Goal: Navigation & Orientation: Find specific page/section

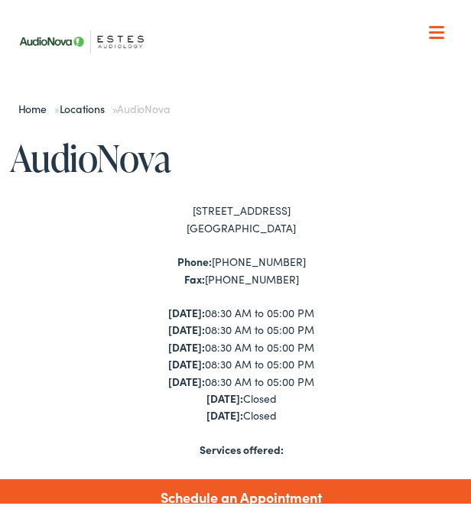
click at [438, 24] on nav "What We Offer Comprehensive & Holistic Care Hearing Testing & Evaluation Hearin…" at bounding box center [242, 157] width 464 height 314
click at [429, 24] on div at bounding box center [436, 27] width 15 height 15
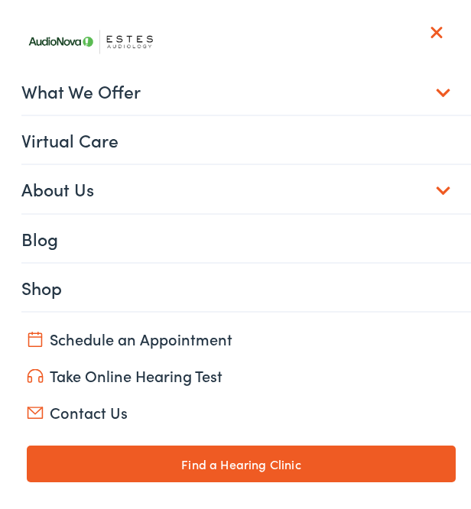
click at [438, 80] on link "What We Offer" at bounding box center [247, 84] width 452 height 47
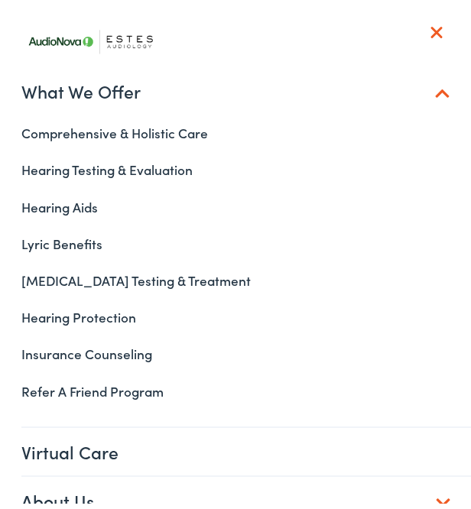
click at [429, 21] on div at bounding box center [436, 27] width 15 height 15
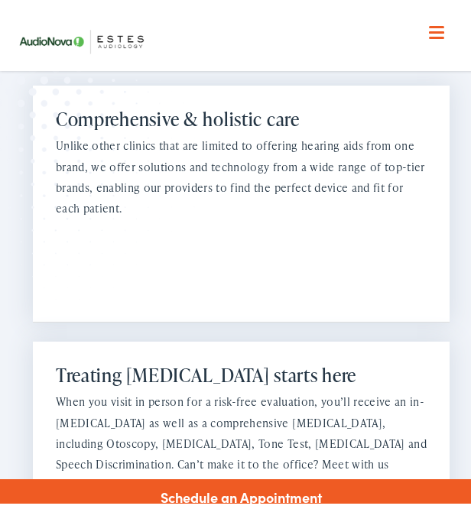
scroll to position [1184, 0]
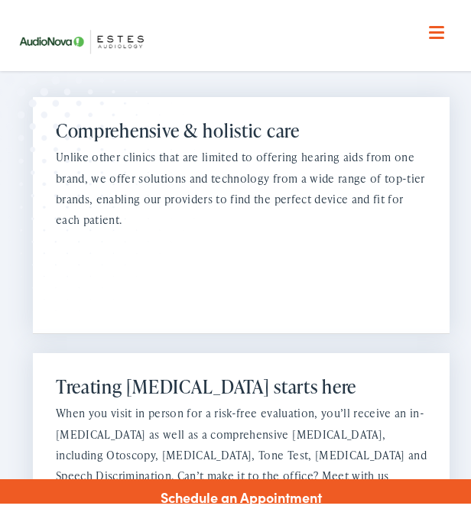
click at [429, 32] on span at bounding box center [436, 32] width 15 height 2
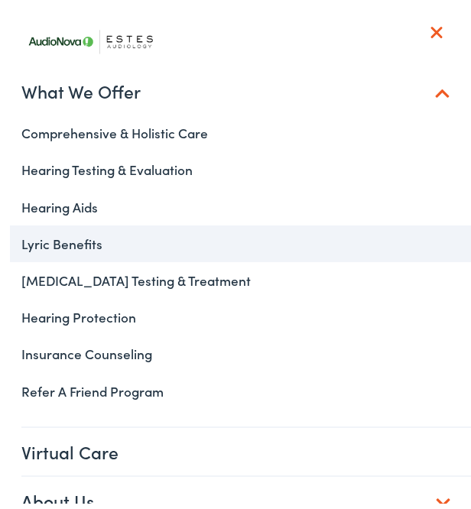
scroll to position [1514, 0]
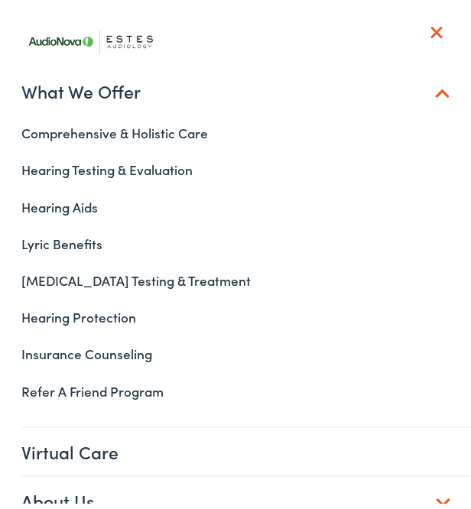
click at [447, 92] on link "What We Offer" at bounding box center [247, 84] width 452 height 47
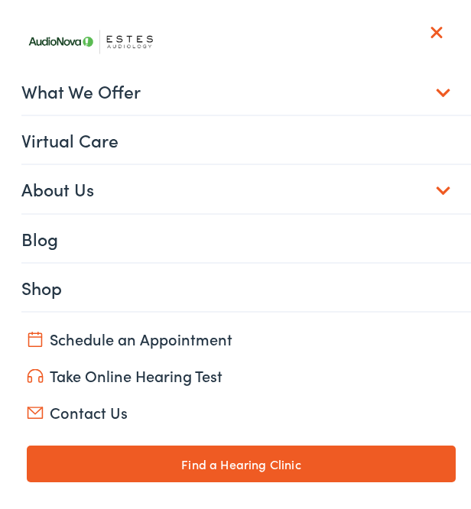
click at [416, 188] on link "About Us" at bounding box center [247, 182] width 452 height 47
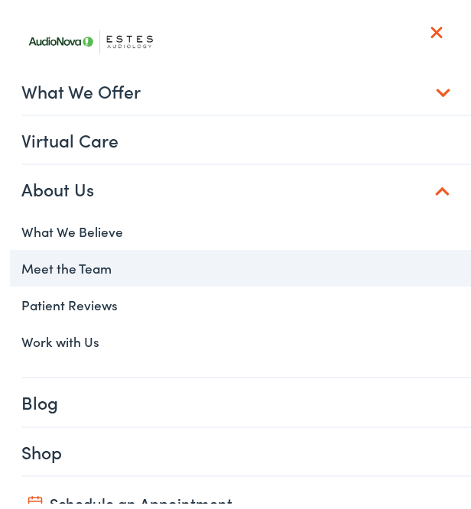
click at [49, 265] on link "Meet the Team" at bounding box center [242, 262] width 464 height 37
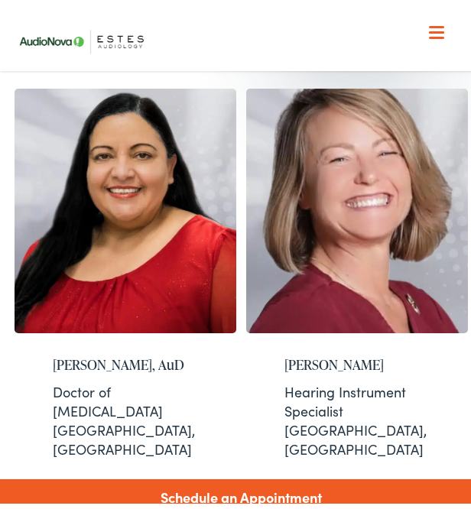
scroll to position [1704, 0]
